Goal: Task Accomplishment & Management: Manage account settings

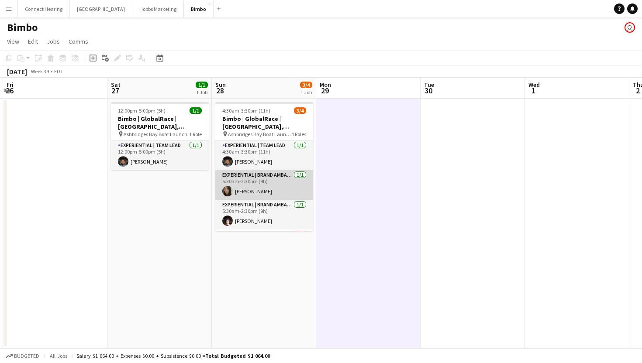
scroll to position [28, 0]
click at [252, 191] on app-card-role "Experiential | Brand Ambassador [DATE] 5:30am-2:30pm (9h) [PERSON_NAME]" at bounding box center [264, 187] width 98 height 30
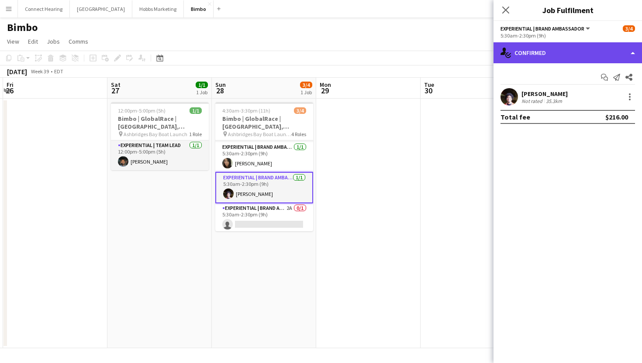
click at [555, 56] on div "single-neutral-actions-check-2 Confirmed" at bounding box center [567, 52] width 148 height 21
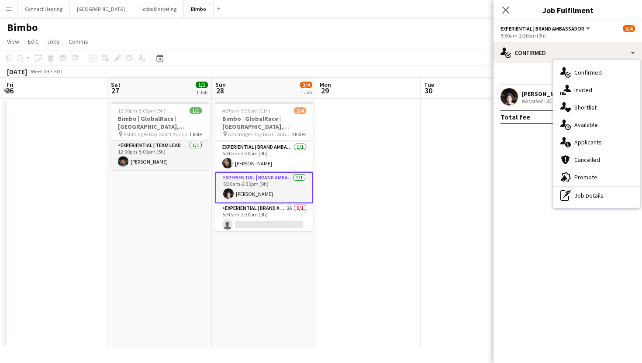
click at [537, 163] on mat-expansion-panel "check Confirmed Start chat Send notification Share [PERSON_NAME] Not rated 35.3…" at bounding box center [567, 213] width 148 height 300
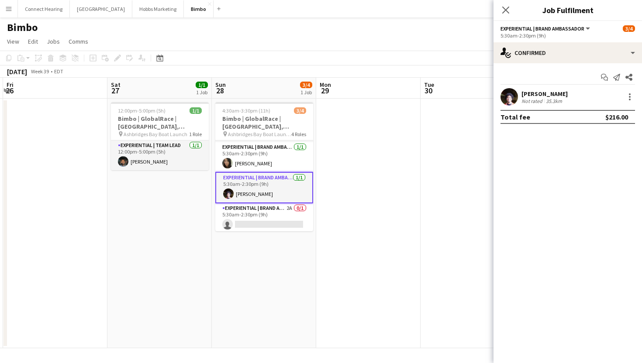
click at [551, 98] on div "35.3km" at bounding box center [554, 101] width 20 height 7
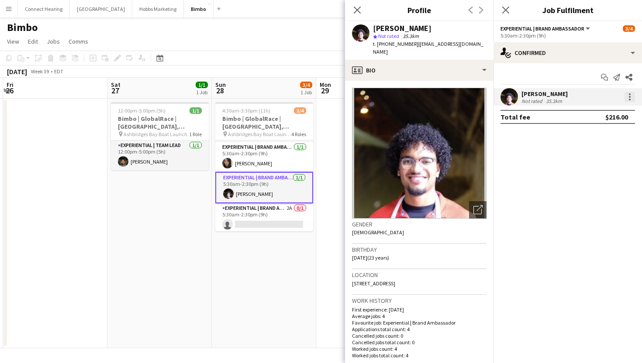
click at [629, 102] on div at bounding box center [629, 97] width 10 height 10
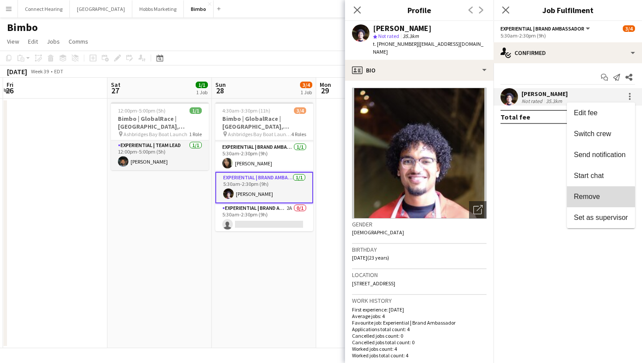
click at [596, 200] on span "Remove" at bounding box center [587, 196] width 26 height 7
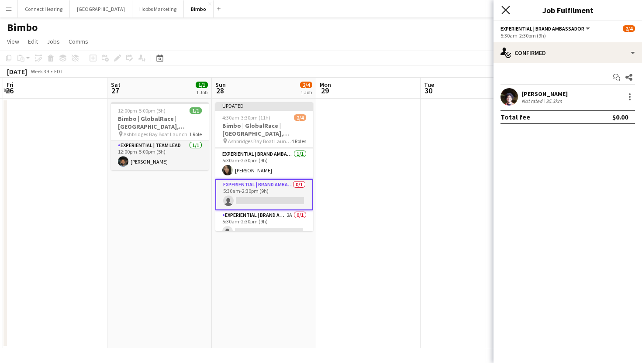
click at [502, 13] on icon at bounding box center [505, 10] width 8 height 8
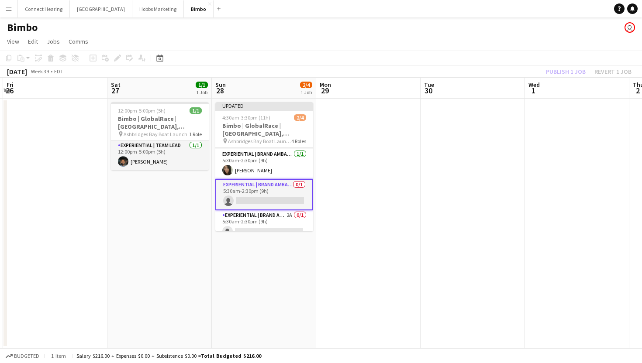
click at [573, 69] on div "Publish 1 job Revert 1 job" at bounding box center [588, 71] width 107 height 11
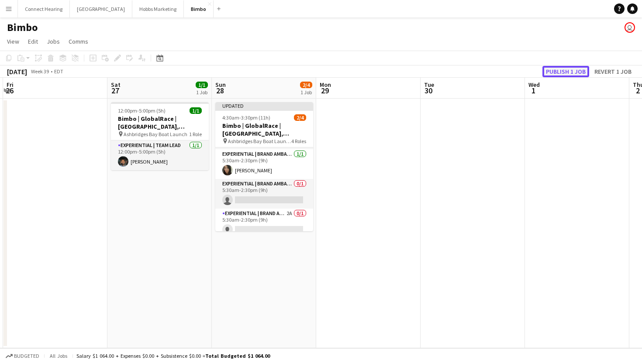
click at [572, 71] on button "Publish 1 job" at bounding box center [565, 71] width 47 height 11
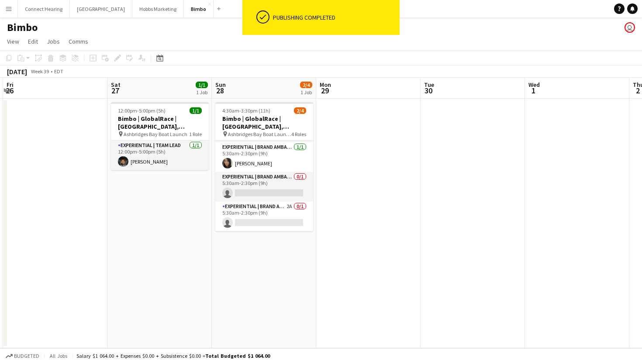
click at [103, 27] on div "Bimbo user" at bounding box center [321, 25] width 642 height 17
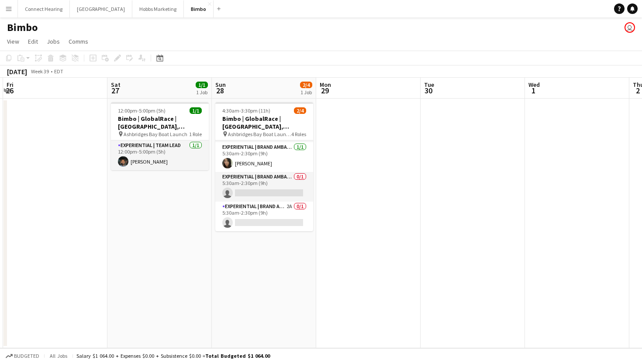
click at [12, 14] on button "Menu" at bounding box center [8, 8] width 17 height 17
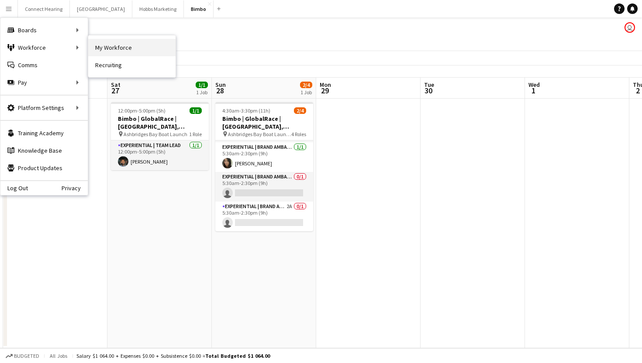
click at [121, 49] on link "My Workforce" at bounding box center [131, 47] width 87 height 17
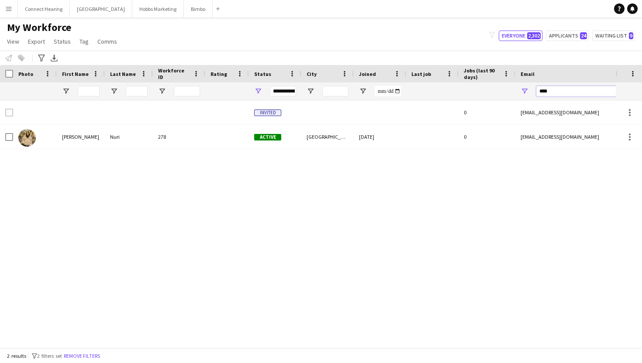
click at [582, 91] on input "****" at bounding box center [610, 91] width 148 height 10
type input "*"
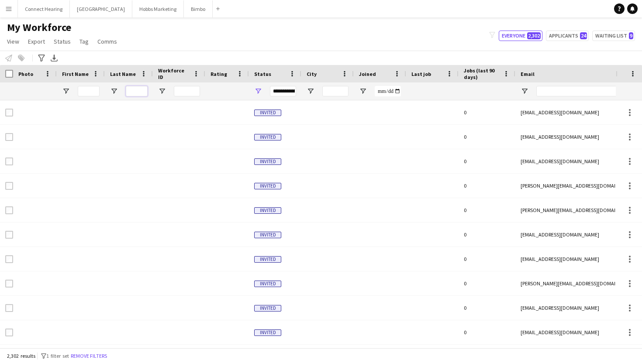
click at [144, 92] on input "Last Name Filter Input" at bounding box center [137, 91] width 22 height 10
type input "******"
click at [83, 90] on input "First Name Filter Input" at bounding box center [89, 91] width 22 height 10
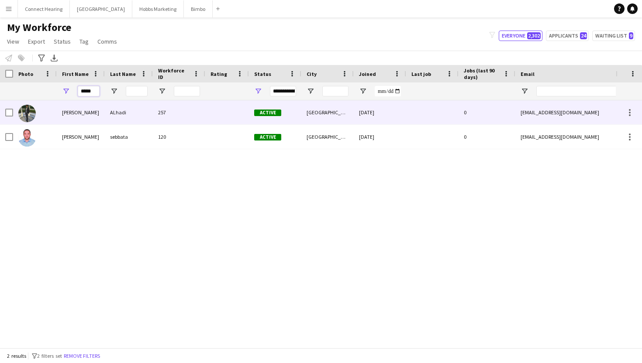
type input "*****"
click at [71, 112] on div "[PERSON_NAME]" at bounding box center [81, 112] width 48 height 24
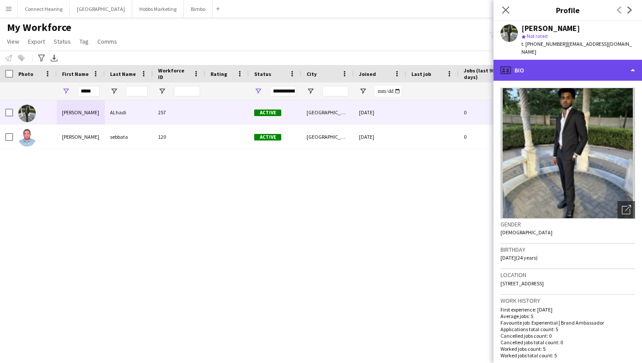
click at [577, 67] on div "profile Bio" at bounding box center [567, 70] width 148 height 21
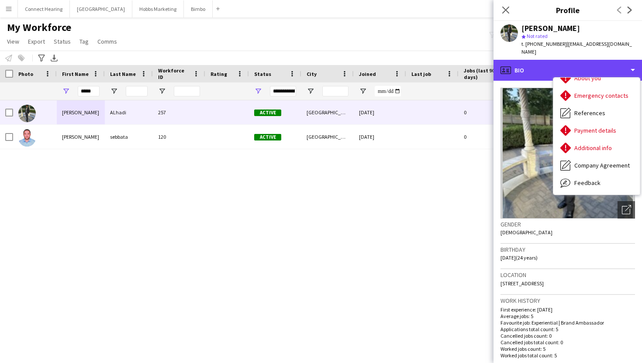
scroll to position [82, 0]
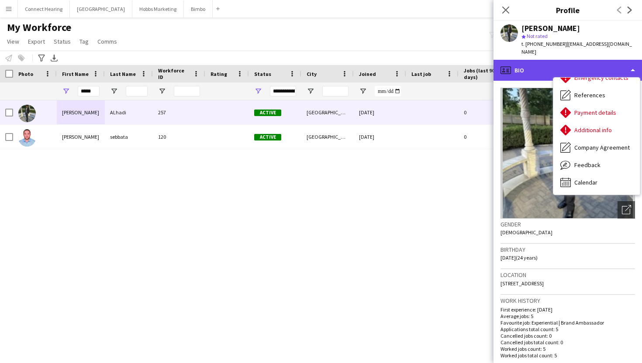
click at [597, 60] on div "profile Bio" at bounding box center [567, 70] width 148 height 21
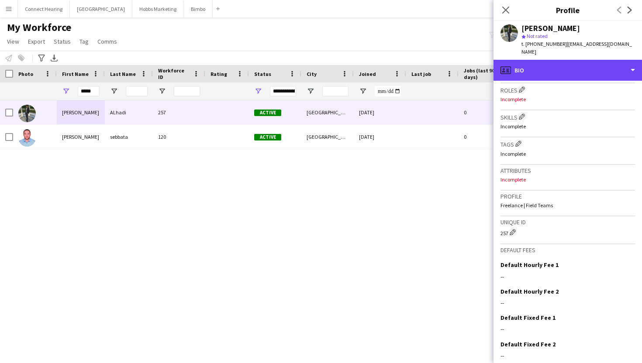
scroll to position [311, 0]
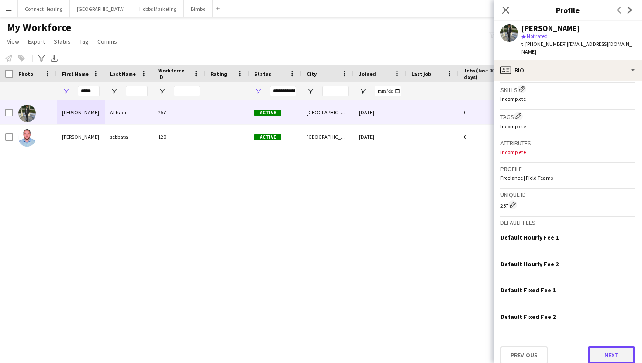
click at [607, 347] on button "Next" at bounding box center [611, 355] width 47 height 17
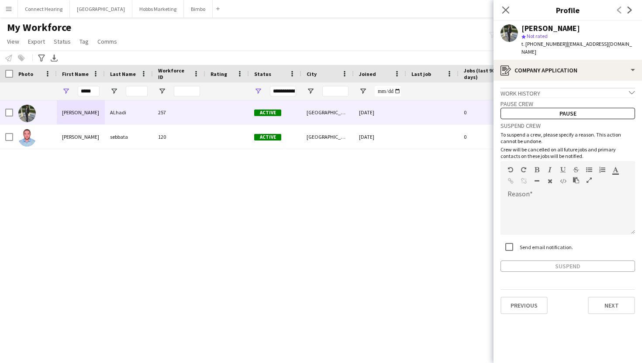
click at [583, 88] on div "Work history chevron-down" at bounding box center [567, 93] width 134 height 10
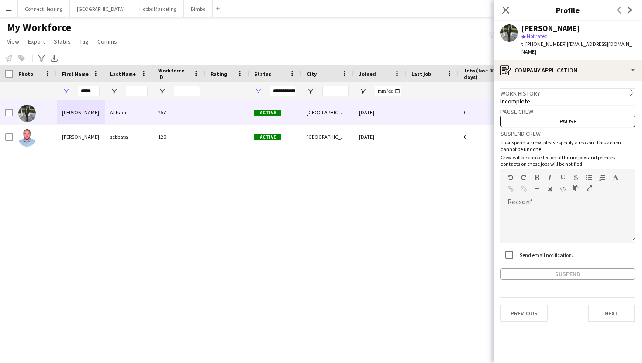
click at [583, 88] on div "Work history chevron-right" at bounding box center [567, 93] width 134 height 10
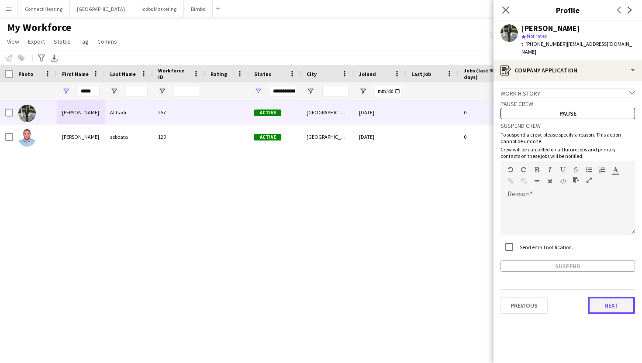
click at [612, 305] on button "Next" at bounding box center [611, 305] width 47 height 17
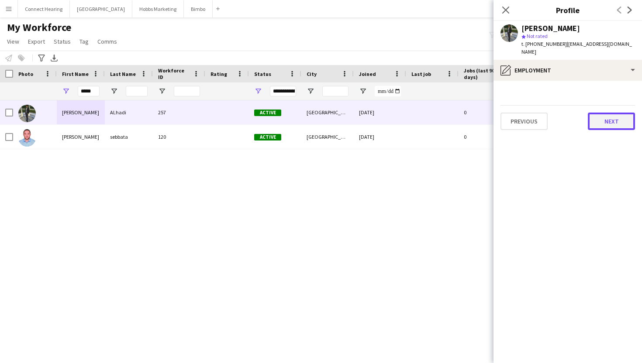
click at [607, 114] on button "Next" at bounding box center [611, 121] width 47 height 17
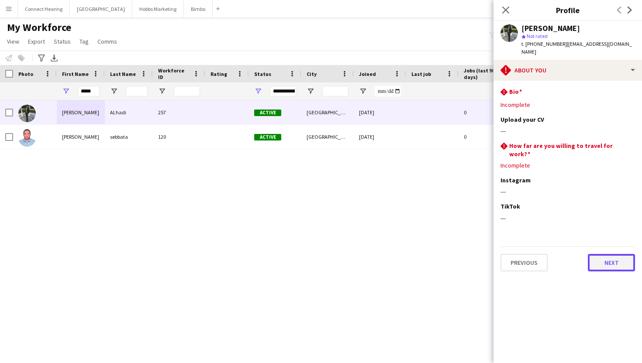
click at [620, 254] on button "Next" at bounding box center [611, 262] width 47 height 17
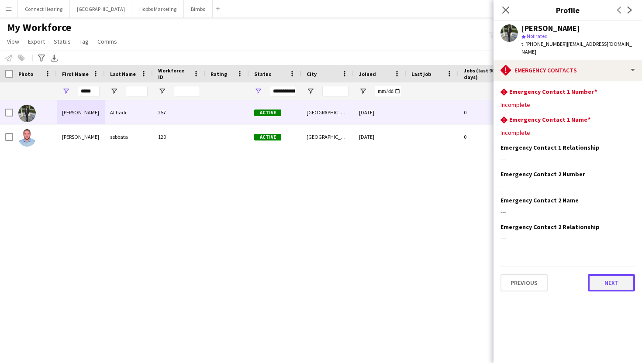
click at [614, 274] on button "Next" at bounding box center [611, 282] width 47 height 17
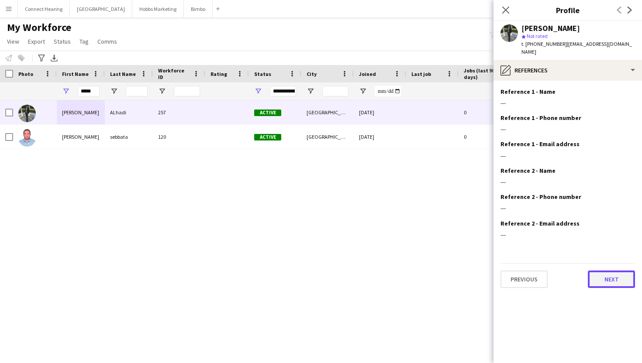
click at [614, 271] on button "Next" at bounding box center [611, 279] width 47 height 17
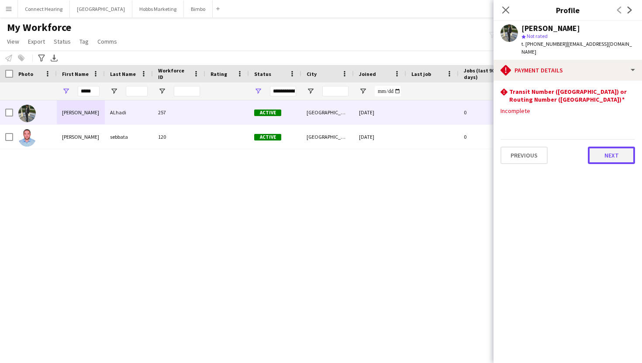
click at [605, 147] on button "Next" at bounding box center [611, 155] width 47 height 17
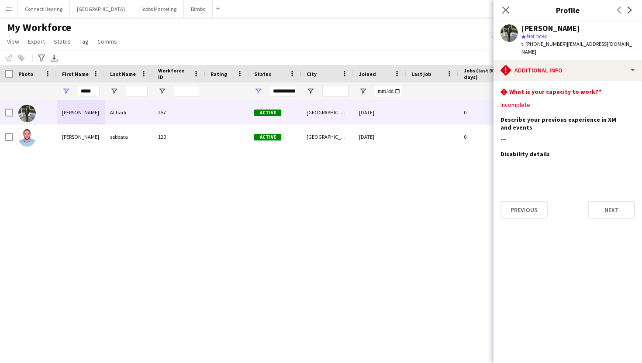
click at [605, 194] on div "Previous Next" at bounding box center [567, 206] width 134 height 25
click at [606, 201] on button "Next" at bounding box center [611, 209] width 47 height 17
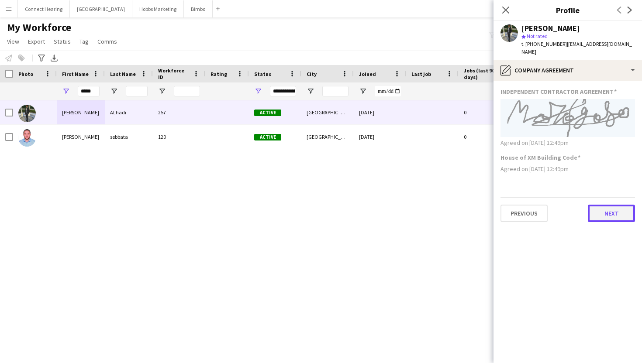
click at [606, 205] on button "Next" at bounding box center [611, 213] width 47 height 17
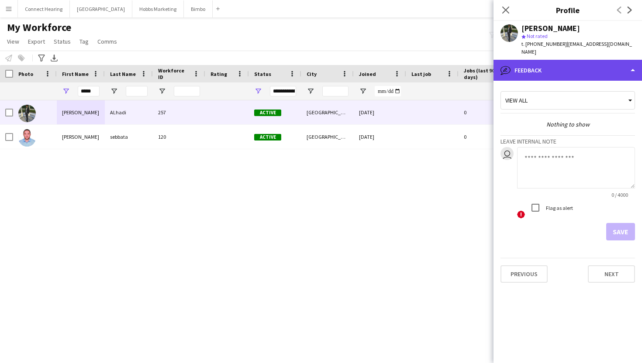
click at [634, 64] on div "bubble-pencil Feedback" at bounding box center [567, 70] width 148 height 21
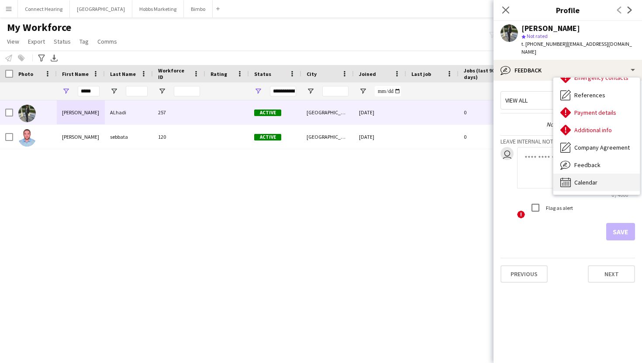
click at [594, 179] on span "Calendar" at bounding box center [585, 183] width 23 height 8
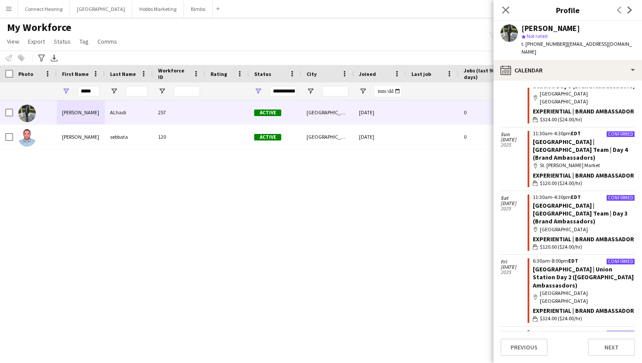
scroll to position [51, 0]
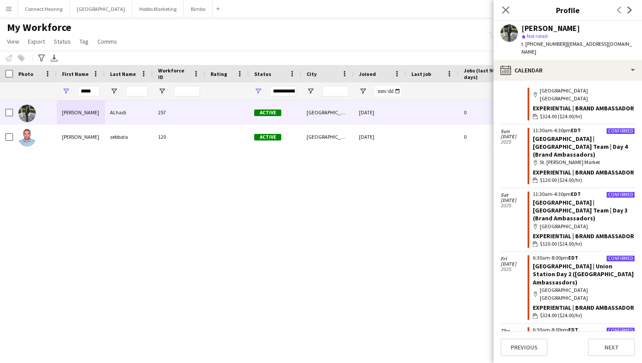
drag, startPoint x: 523, startPoint y: 28, endPoint x: 590, endPoint y: 29, distance: 67.3
click at [590, 29] on div "[PERSON_NAME]" at bounding box center [578, 28] width 114 height 8
drag, startPoint x: 531, startPoint y: 44, endPoint x: 556, endPoint y: 44, distance: 25.3
click at [556, 44] on span "t. [PHONE_NUMBER]" at bounding box center [543, 44] width 45 height 7
copy span "6475696178"
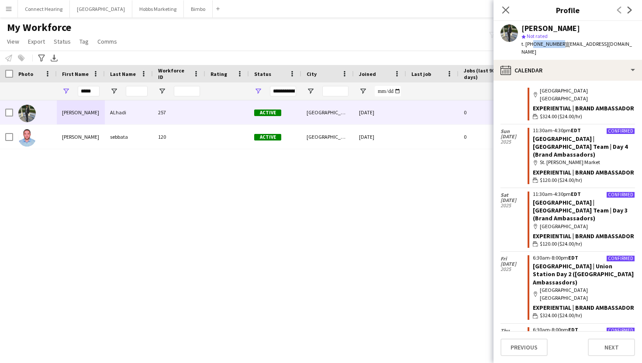
click at [314, 220] on div "[PERSON_NAME] 257 Active [GEOGRAPHIC_DATA] [DATE] 0 [EMAIL_ADDRESS][DOMAIN_NAME…" at bounding box center [308, 224] width 616 height 248
click at [504, 8] on icon at bounding box center [505, 10] width 8 height 8
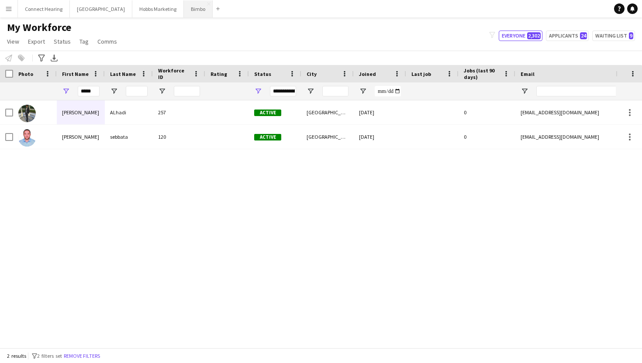
click at [184, 10] on button "Bimbo Close" at bounding box center [198, 8] width 29 height 17
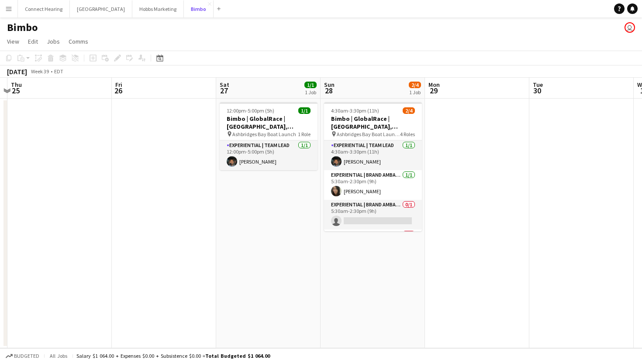
scroll to position [0, 315]
